Goal: Transaction & Acquisition: Purchase product/service

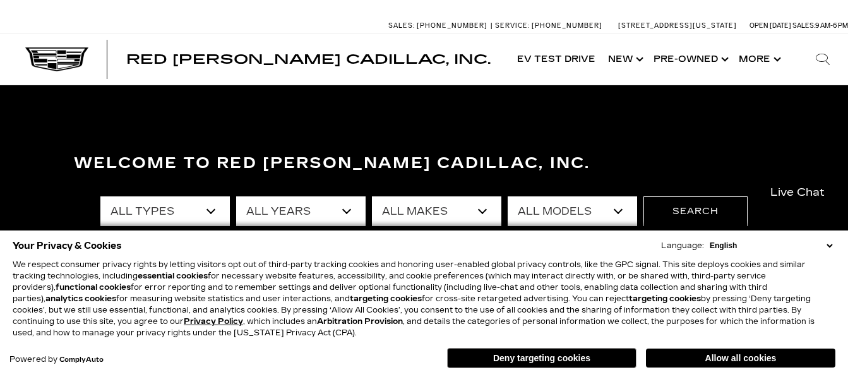
scroll to position [63, 0]
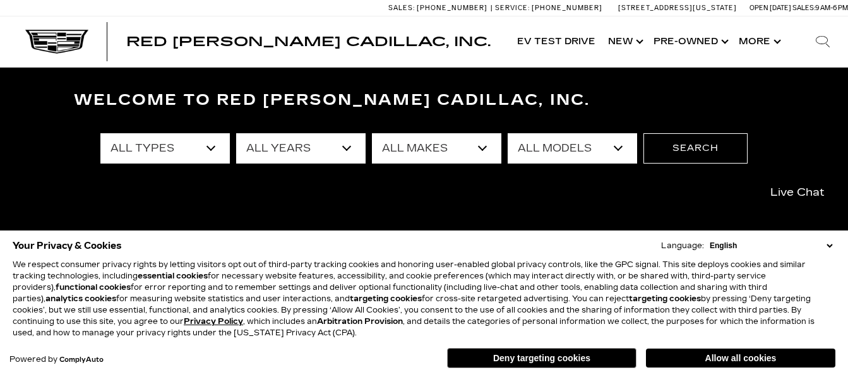
click at [206, 148] on select "All Types New Used Certified Used Demo" at bounding box center [164, 148] width 129 height 30
select select "New"
click at [100, 133] on select "All Types New Used Certified Used Demo" at bounding box center [164, 148] width 129 height 30
click at [479, 148] on select "All Makes Cadillac" at bounding box center [436, 148] width 129 height 30
select select "Cadillac"
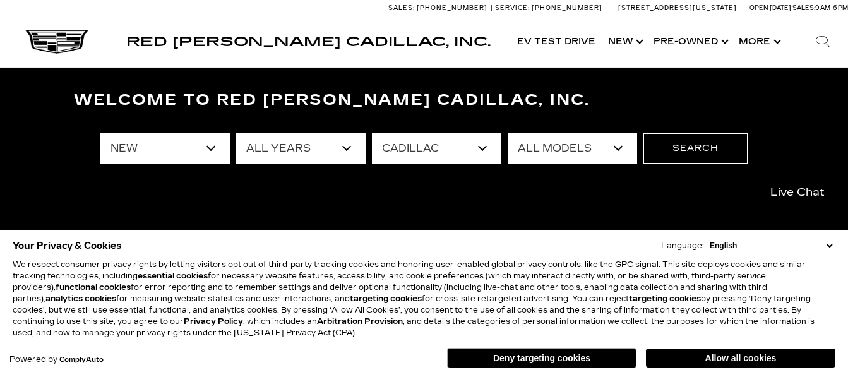
click at [372, 133] on select "All Makes Cadillac" at bounding box center [436, 148] width 129 height 30
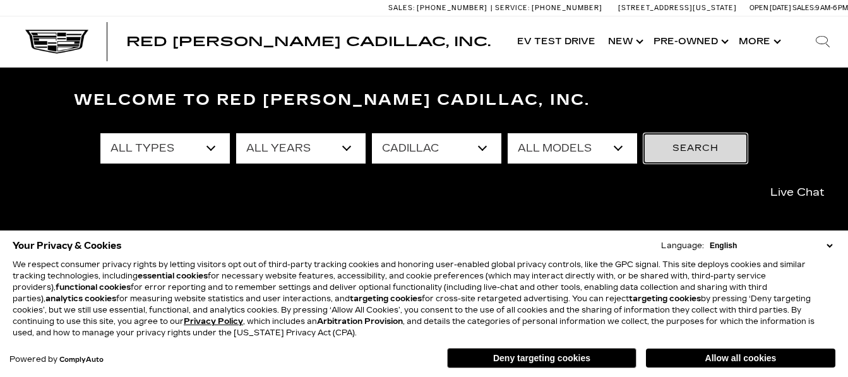
click at [661, 146] on button "Search" at bounding box center [696, 148] width 104 height 30
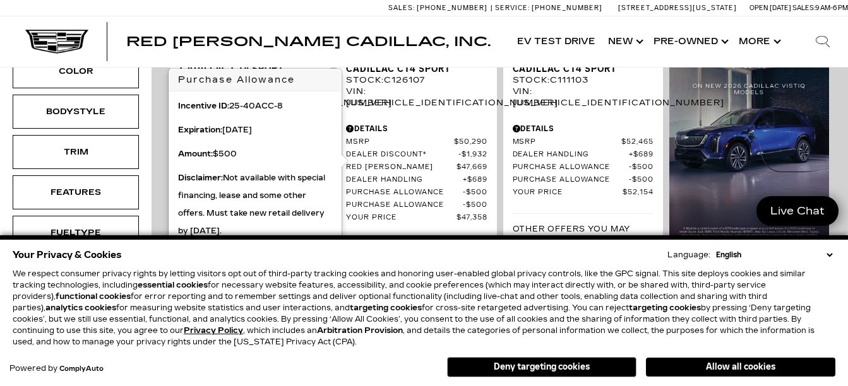
scroll to position [442, 0]
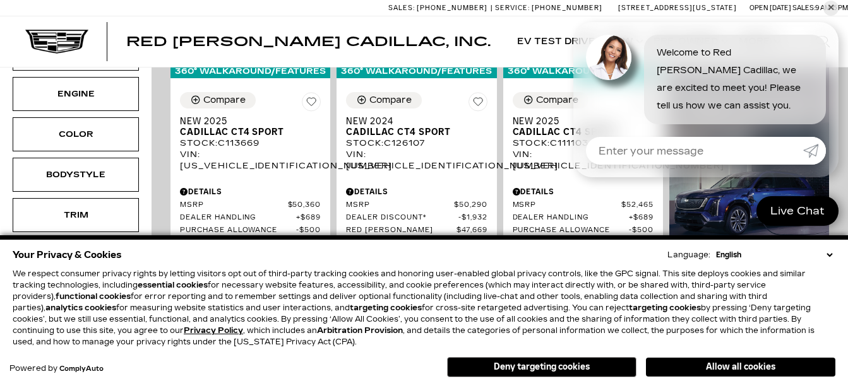
click at [829, 256] on select "English Spanish / Español English / United Kingdom Korean / 한국어 Vietnamese / Ti…" at bounding box center [774, 254] width 123 height 11
click at [683, 211] on img at bounding box center [749, 132] width 160 height 366
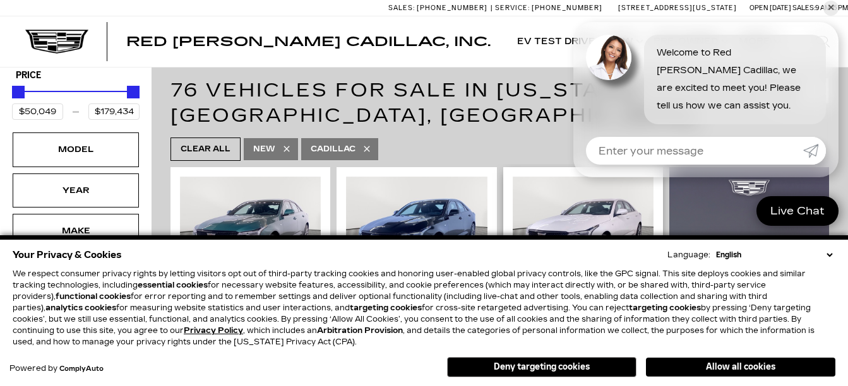
scroll to position [253, 0]
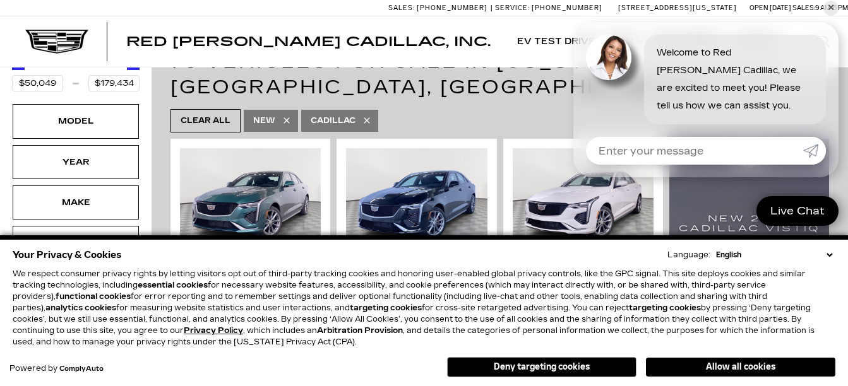
click at [830, 257] on select "English Spanish / Español English / United Kingdom Korean / 한국어 Vietnamese / Ti…" at bounding box center [774, 254] width 123 height 11
click at [830, 256] on select "English Spanish / Español English / United Kingdom Korean / 한국어 Vietnamese / Ti…" at bounding box center [774, 254] width 123 height 11
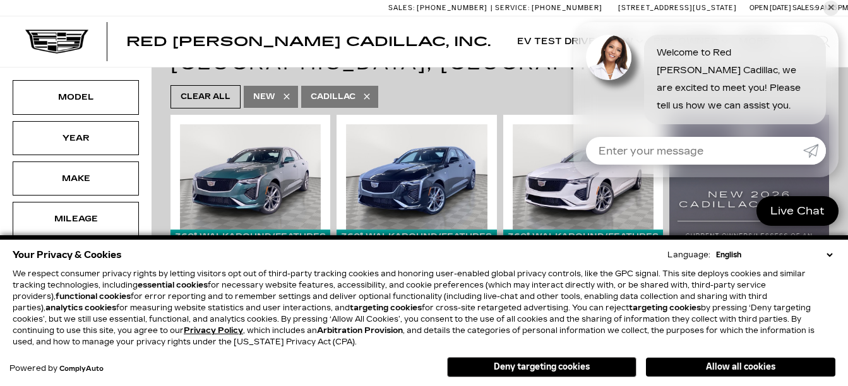
scroll to position [316, 0]
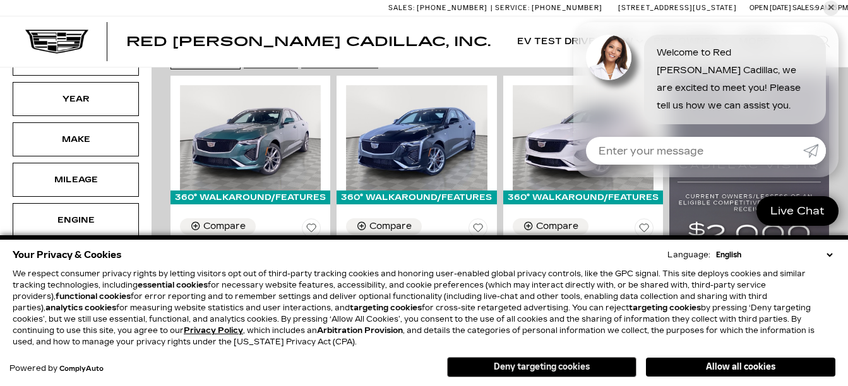
click at [566, 365] on button "Deny targeting cookies" at bounding box center [541, 367] width 189 height 20
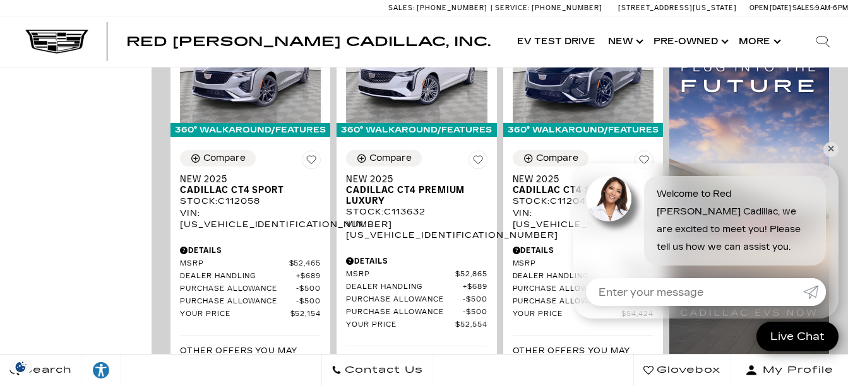
scroll to position [1010, 0]
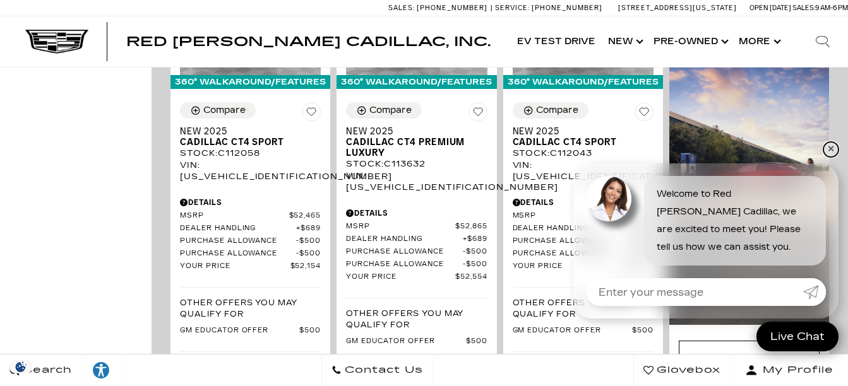
click at [827, 153] on link "✕" at bounding box center [830, 149] width 15 height 15
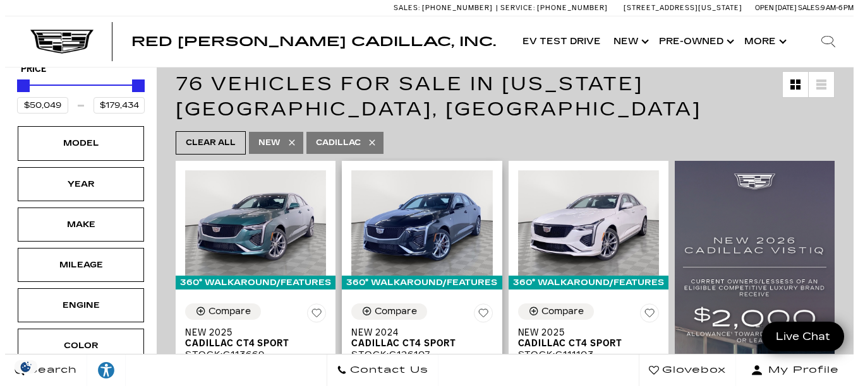
scroll to position [253, 0]
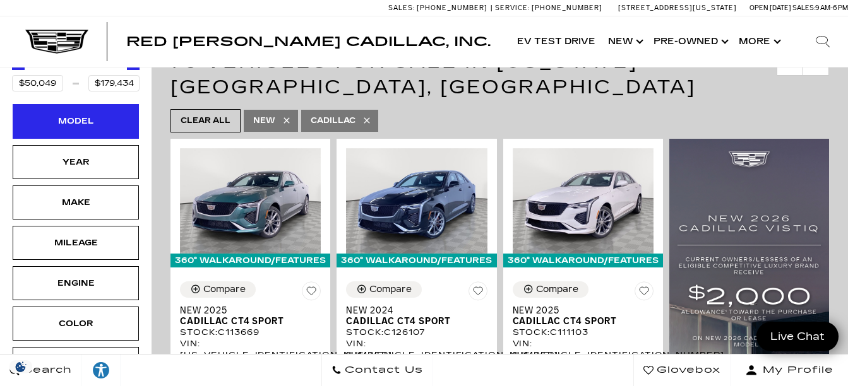
click at [78, 114] on div "Model" at bounding box center [75, 121] width 63 height 14
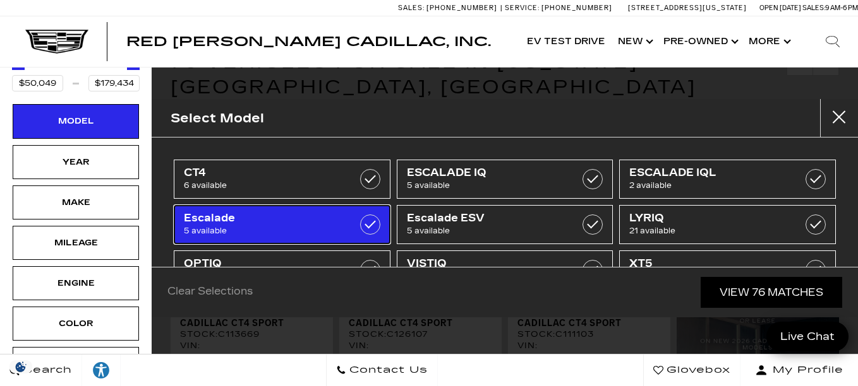
click at [245, 230] on span "5 available" at bounding box center [267, 231] width 167 height 13
type input "$113,940"
type input "$132,685"
checkbox input "true"
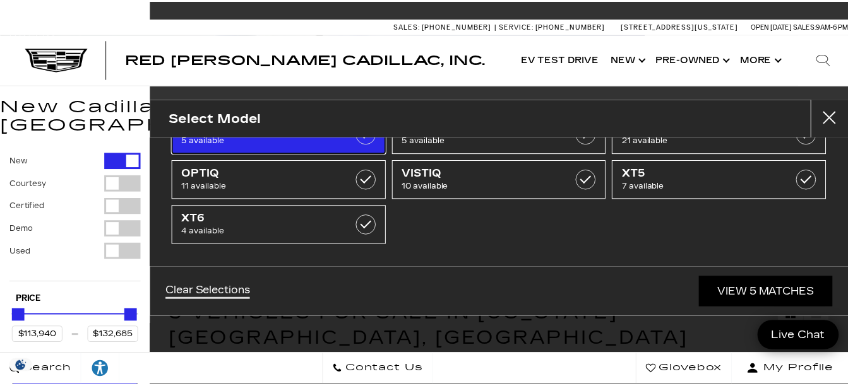
scroll to position [27, 0]
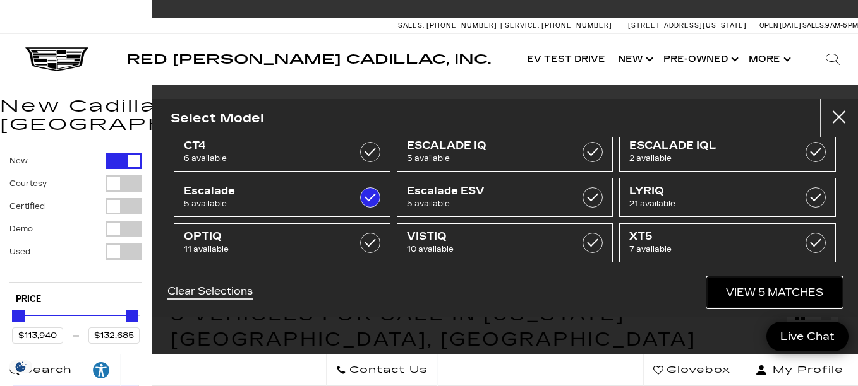
click at [766, 290] on link "View 5 Matches" at bounding box center [774, 292] width 135 height 31
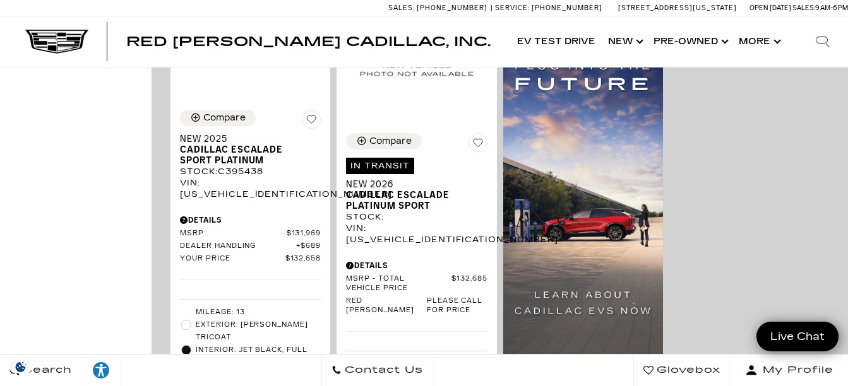
scroll to position [821, 0]
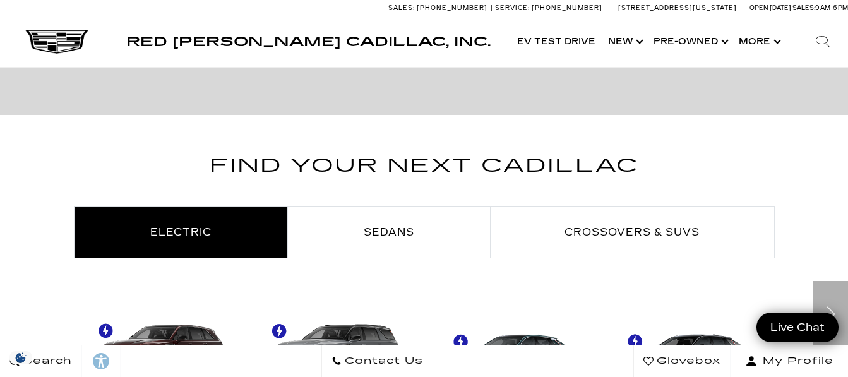
scroll to position [568, 0]
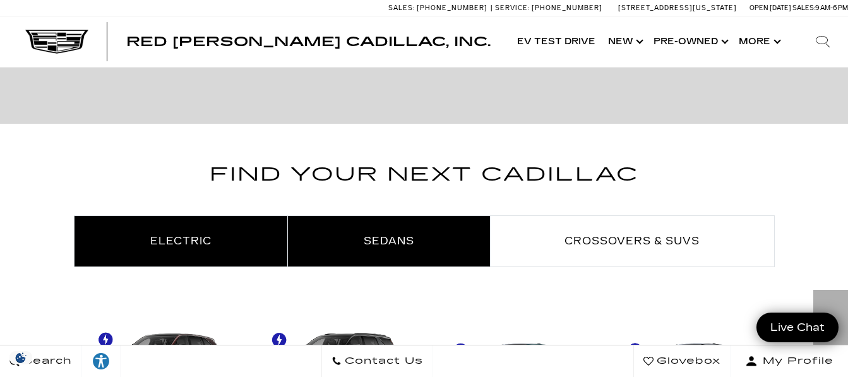
click at [379, 237] on span "Sedans" at bounding box center [389, 241] width 51 height 12
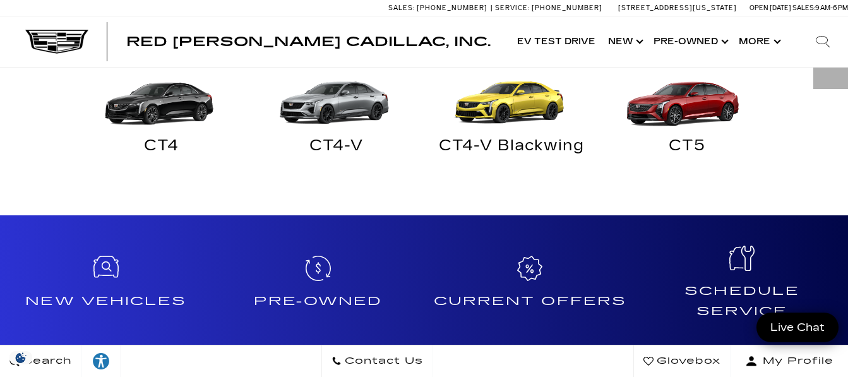
scroll to position [821, 0]
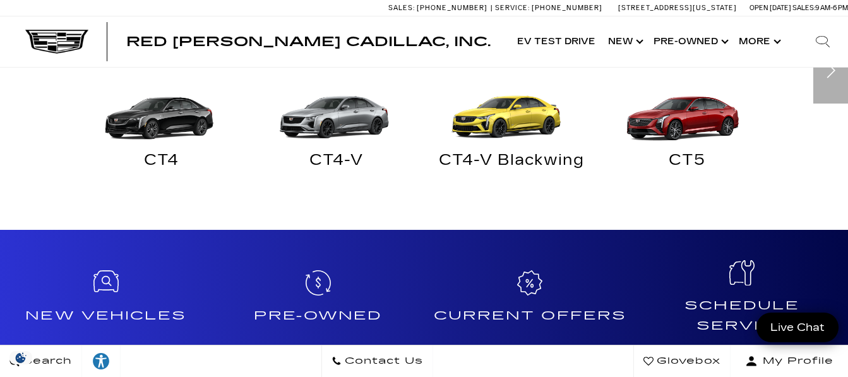
click at [481, 156] on div "CT4-V Blackwing" at bounding box center [512, 163] width 157 height 16
click at [492, 117] on img "Sedans" at bounding box center [509, 104] width 163 height 81
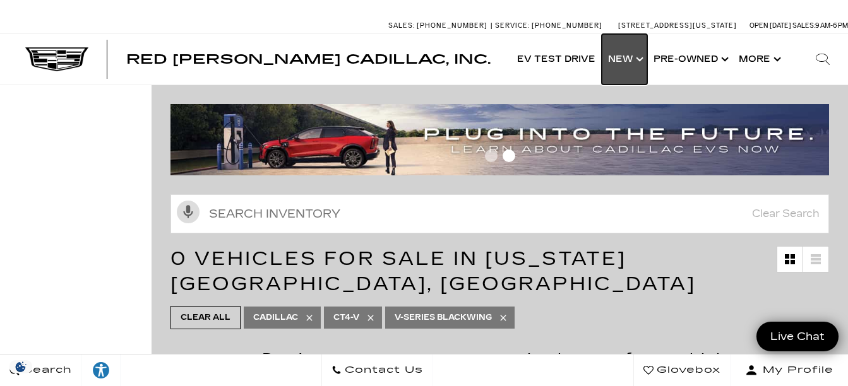
click at [632, 61] on link "Show New" at bounding box center [624, 59] width 45 height 51
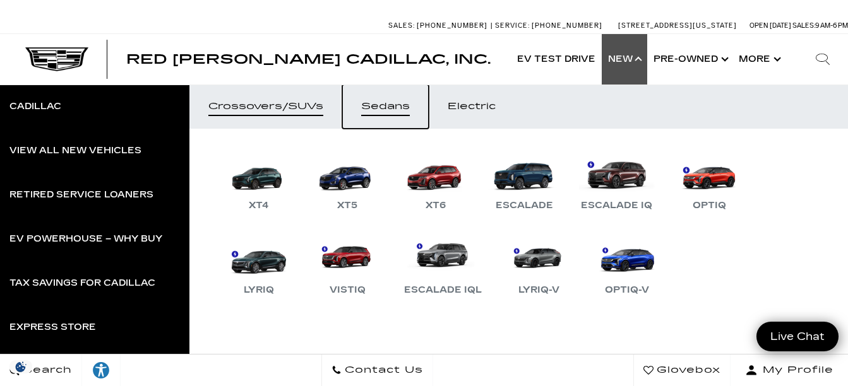
click at [386, 106] on div "Sedans" at bounding box center [385, 106] width 49 height 9
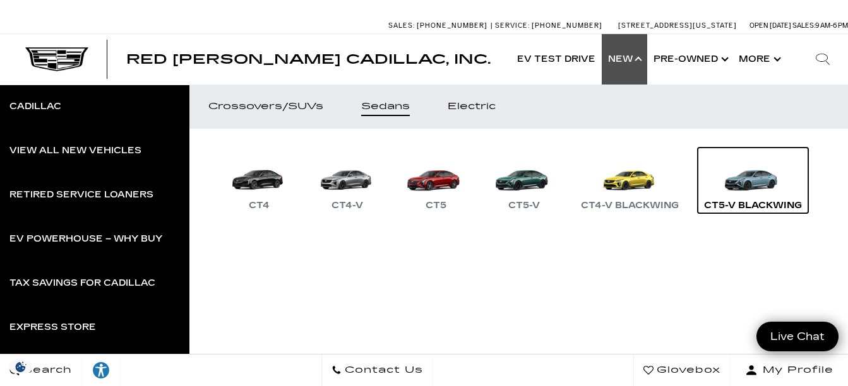
click at [698, 213] on link "CT5-V Blackwing" at bounding box center [753, 181] width 111 height 66
